Goal: Task Accomplishment & Management: Manage account settings

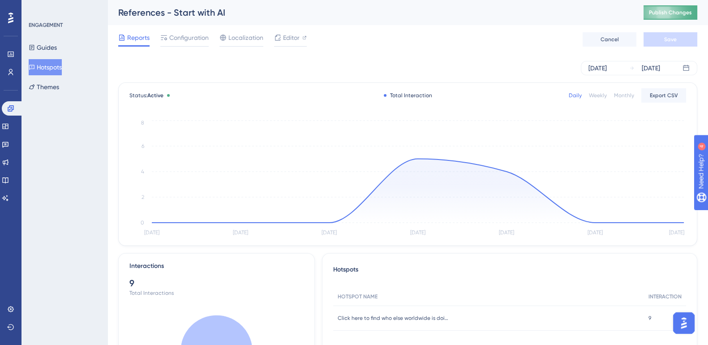
click at [697, 8] on button "Publish Changes" at bounding box center [670, 12] width 54 height 14
click at [695, 12] on button at bounding box center [670, 12] width 54 height 14
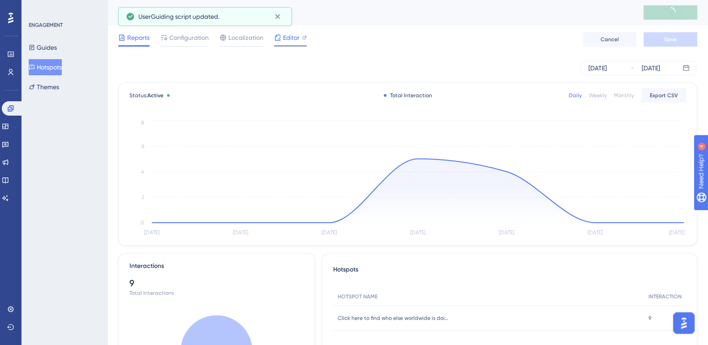
click at [289, 42] on span "Editor" at bounding box center [291, 37] width 17 height 11
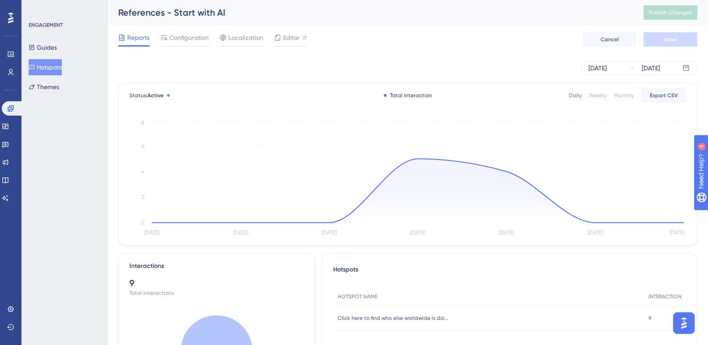
click at [52, 70] on button "Hotspots" at bounding box center [45, 67] width 33 height 16
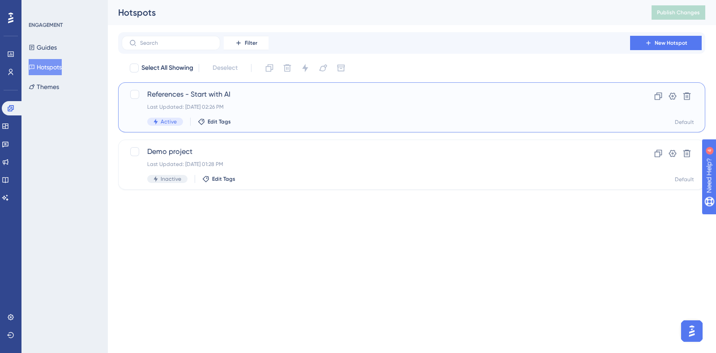
click at [192, 93] on span "References - Start with AI" at bounding box center [376, 94] width 458 height 11
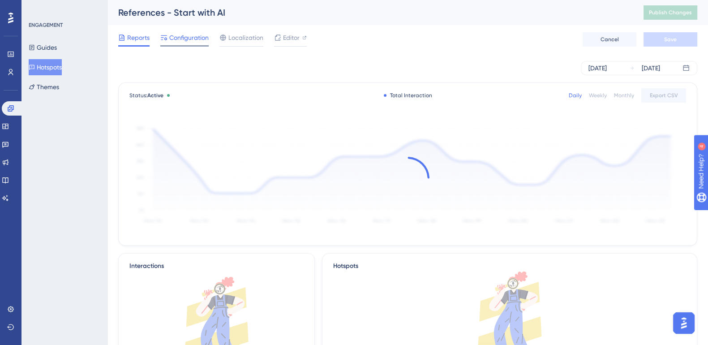
click at [186, 41] on span "Configuration" at bounding box center [188, 37] width 39 height 11
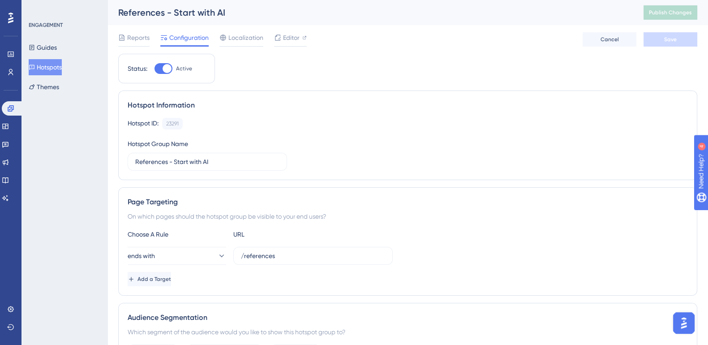
click at [168, 69] on div at bounding box center [167, 68] width 9 height 9
click at [154, 69] on input "Active" at bounding box center [154, 69] width 0 height 0
checkbox input "false"
click at [669, 42] on span "Save" at bounding box center [670, 39] width 13 height 7
click at [668, 13] on span "Publish Changes" at bounding box center [670, 12] width 43 height 7
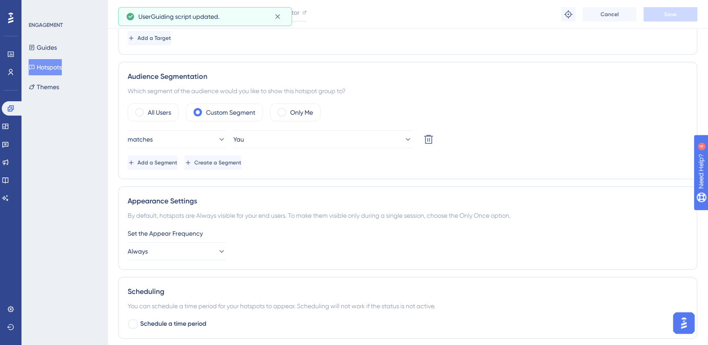
scroll to position [253, 0]
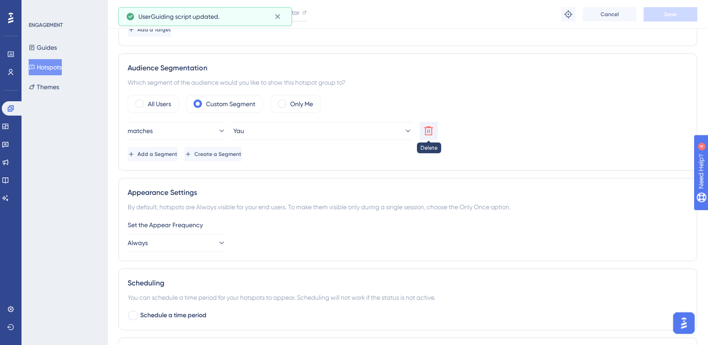
click at [428, 132] on icon at bounding box center [428, 130] width 11 height 11
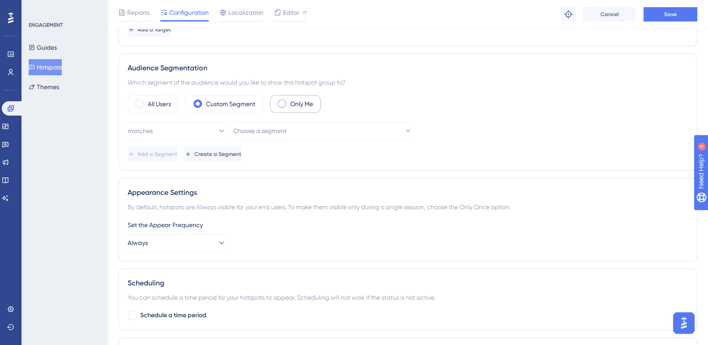
click at [282, 108] on div "Only Me" at bounding box center [295, 104] width 51 height 18
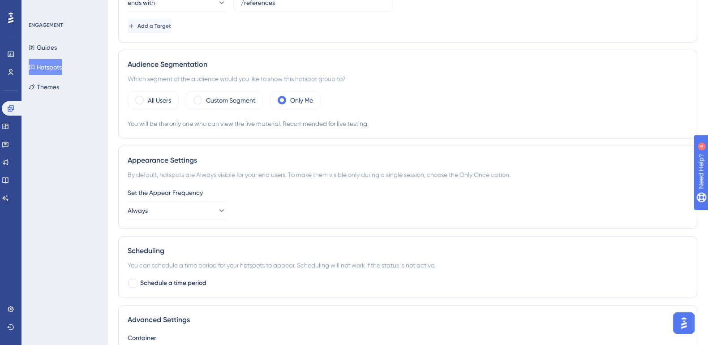
scroll to position [0, 0]
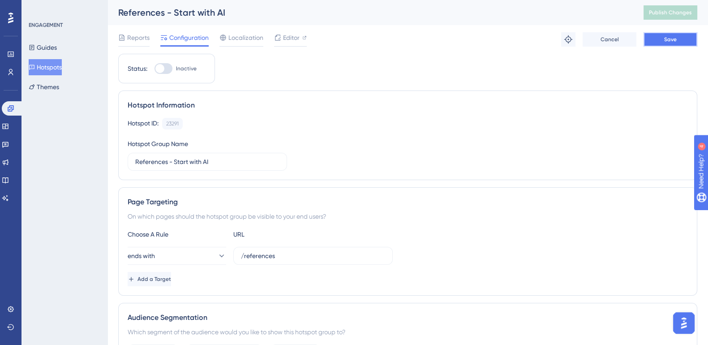
click at [676, 39] on button "Save" at bounding box center [670, 39] width 54 height 14
click at [688, 6] on button "Publish Changes" at bounding box center [670, 12] width 54 height 14
click at [49, 43] on button "Guides" at bounding box center [43, 47] width 28 height 16
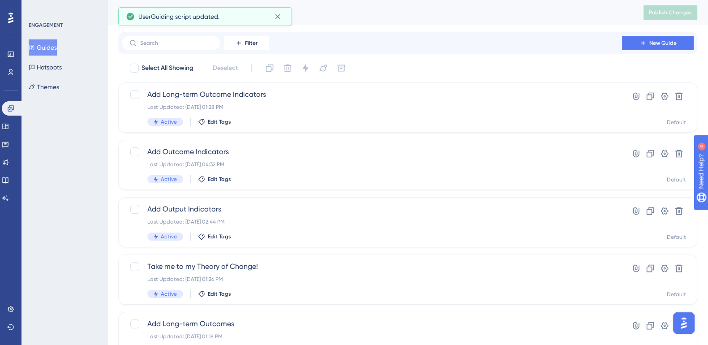
click at [49, 43] on button "Guides" at bounding box center [43, 47] width 28 height 16
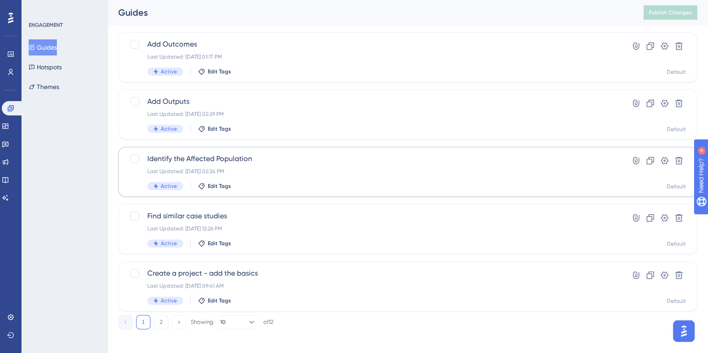
scroll to position [341, 0]
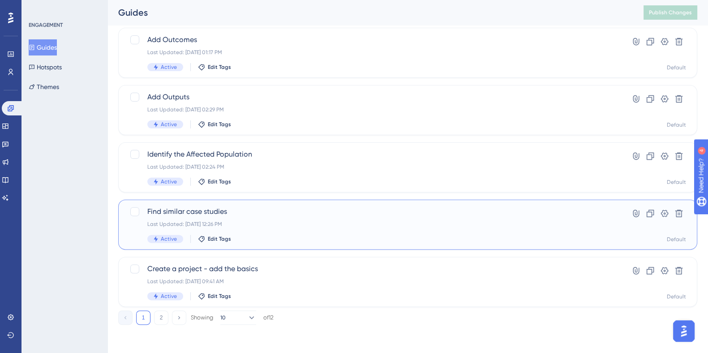
click at [213, 212] on span "Find similar case studies" at bounding box center [371, 211] width 449 height 11
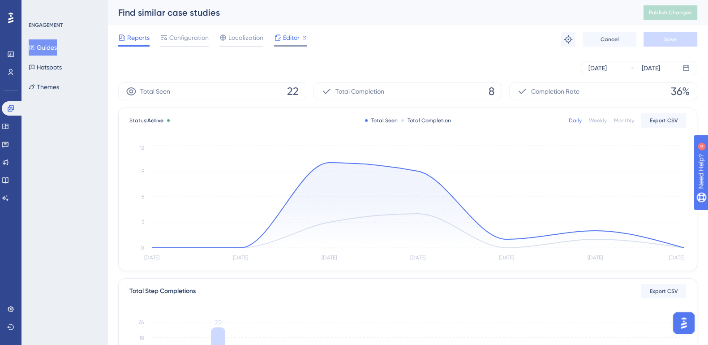
click at [290, 41] on span "Editor" at bounding box center [291, 37] width 17 height 11
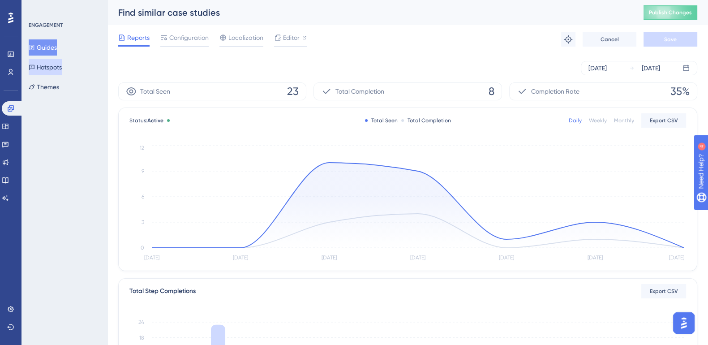
click at [56, 68] on button "Hotspots" at bounding box center [45, 67] width 33 height 16
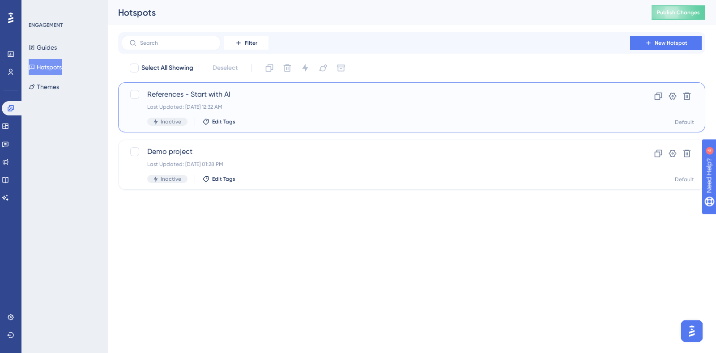
click at [200, 93] on span "References - Start with AI" at bounding box center [376, 94] width 458 height 11
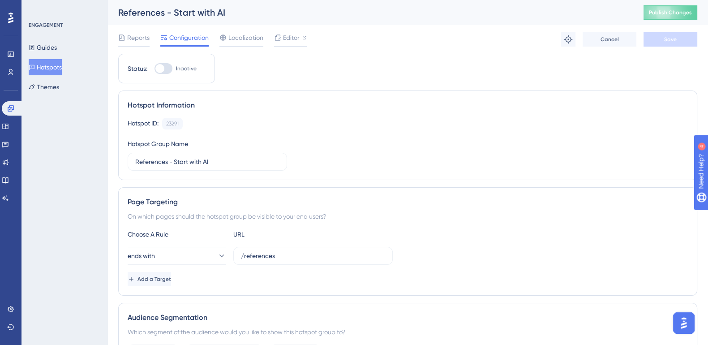
click at [165, 70] on div at bounding box center [163, 68] width 18 height 11
click at [154, 69] on input "Inactive" at bounding box center [154, 69] width 0 height 0
checkbox input "true"
click at [676, 45] on button "Save" at bounding box center [670, 39] width 54 height 14
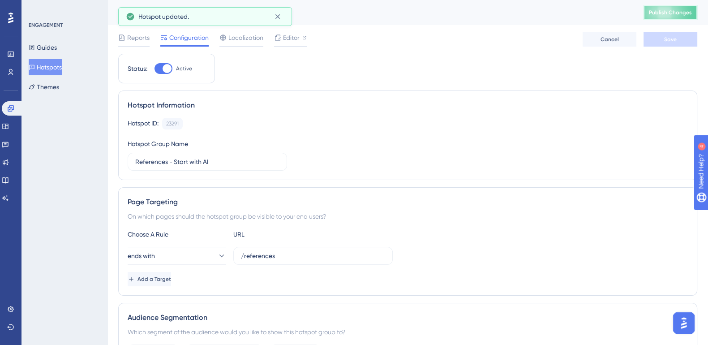
click at [683, 14] on span "Publish Changes" at bounding box center [670, 12] width 43 height 7
